Goal: Transaction & Acquisition: Purchase product/service

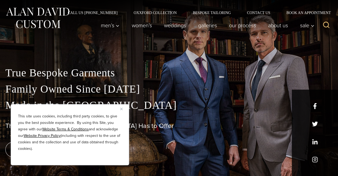
click at [119, 108] on div "This site uses cookies, including third party cookies, to give you the best pos…" at bounding box center [70, 134] width 118 height 61
click at [121, 107] on button "Close" at bounding box center [123, 108] width 6 height 6
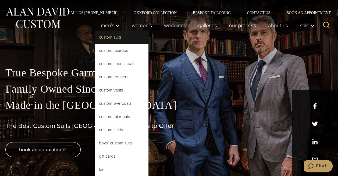
click at [110, 34] on link "Custom Suits" at bounding box center [122, 37] width 54 height 13
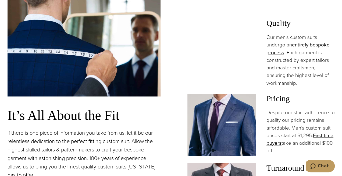
scroll to position [404, 0]
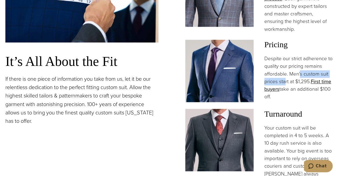
drag, startPoint x: 299, startPoint y: 65, endPoint x: 286, endPoint y: 73, distance: 15.5
click at [286, 73] on p "Despite our strict adherence to quality our pricing remains affordable. Men’s c…" at bounding box center [299, 78] width 68 height 46
